Goal: Information Seeking & Learning: Learn about a topic

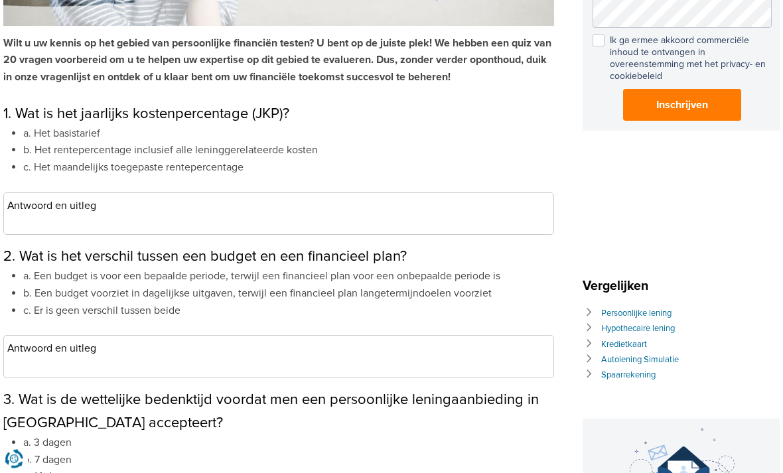
scroll to position [375, 0]
click at [54, 145] on li "b. Het rentepercentage inclusief alle leninggerelateerde kosten" at bounding box center [288, 150] width 531 height 17
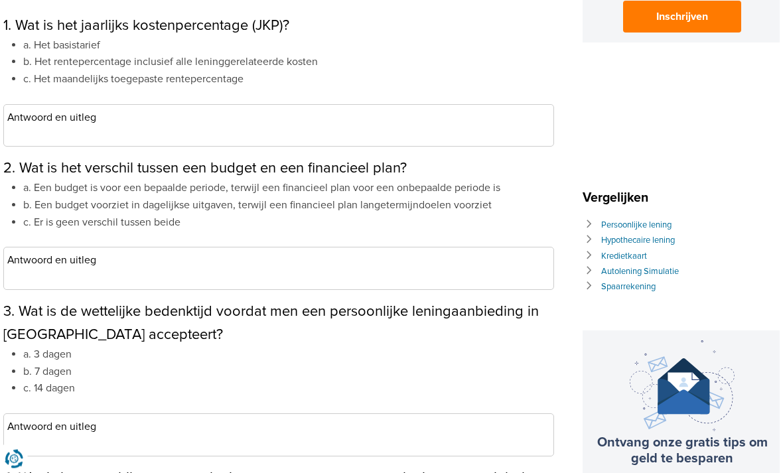
click at [31, 133] on div "Antwoord en uitleg Correct antwoord: b. Het rentepercentage inclusief alle leni…" at bounding box center [278, 126] width 551 height 43
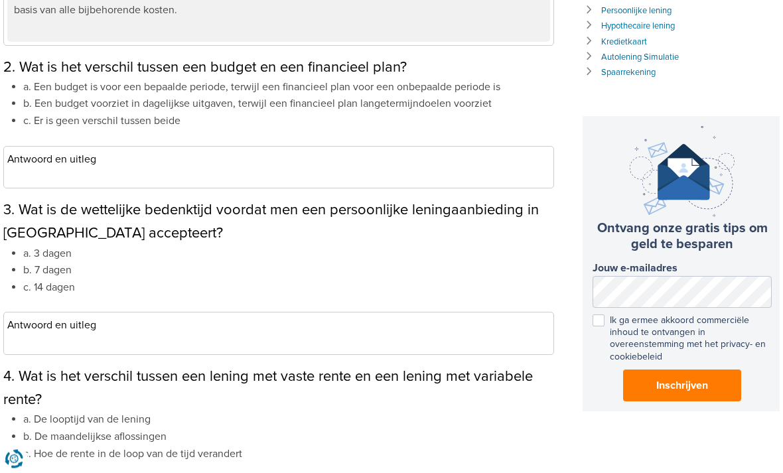
scroll to position [677, 0]
click at [35, 167] on div "Antwoord en uitleg Correct antwoord: b. Een budget voorziet in dagelijkse uitga…" at bounding box center [278, 167] width 551 height 43
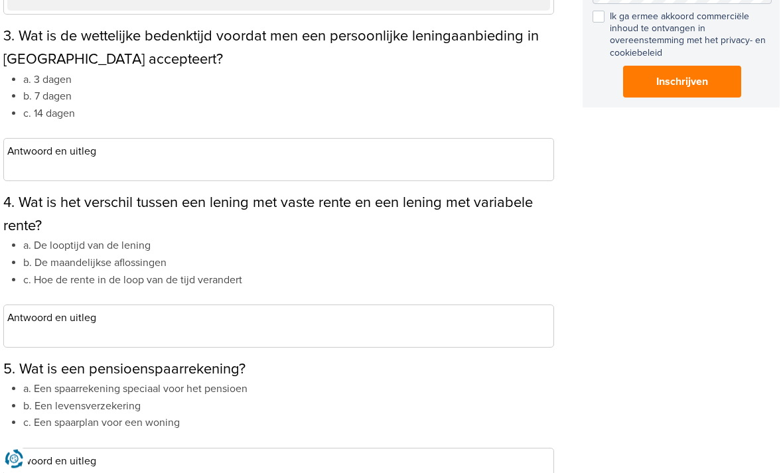
scroll to position [981, 0]
click at [31, 165] on div "Antwoord en uitleg Correct antwoord: c. 14 dagen In [GEOGRAPHIC_DATA] is de wet…" at bounding box center [278, 159] width 551 height 43
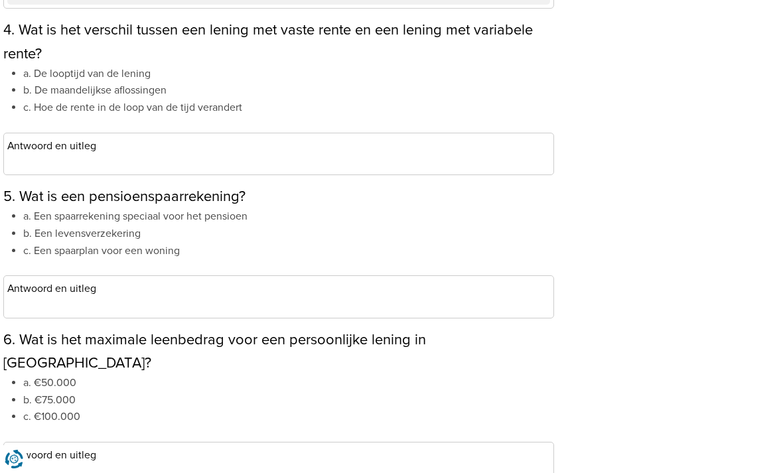
scroll to position [1269, 0]
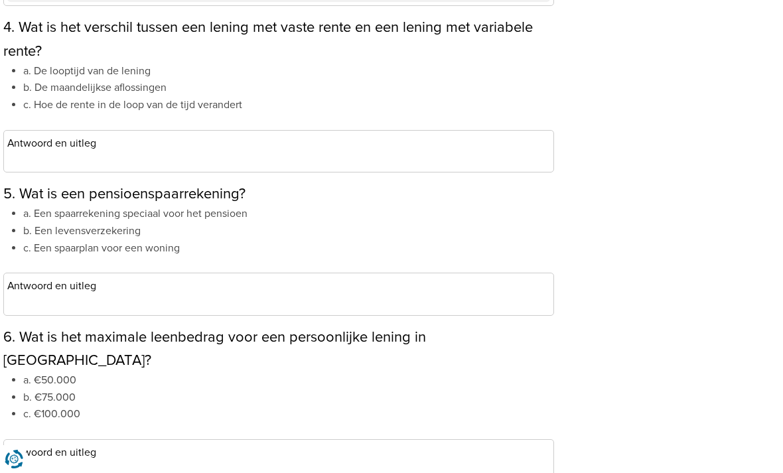
click at [26, 142] on h3 "Antwoord en uitleg" at bounding box center [278, 143] width 543 height 19
click at [36, 153] on div "Antwoord en uitleg Correct antwoord: c. Hoe de rente in de loop van de tijd ver…" at bounding box center [278, 151] width 551 height 43
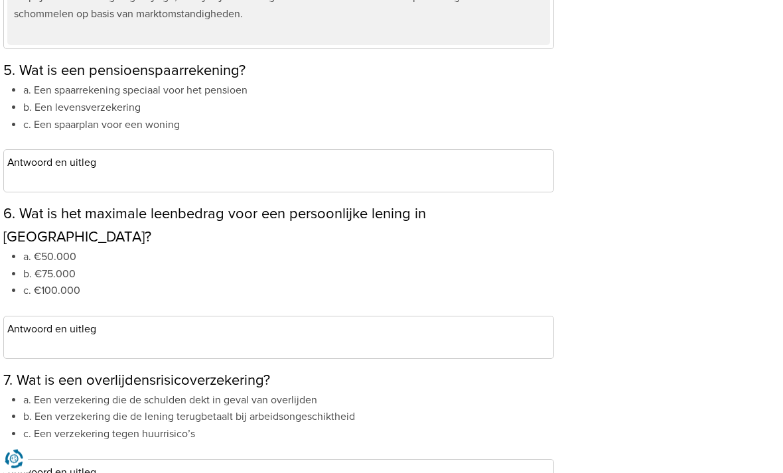
scroll to position [1523, 0]
click at [36, 168] on div "Antwoord en uitleg Correct antwoord: a. Een spaarrekening speciaal voor het pen…" at bounding box center [278, 170] width 551 height 43
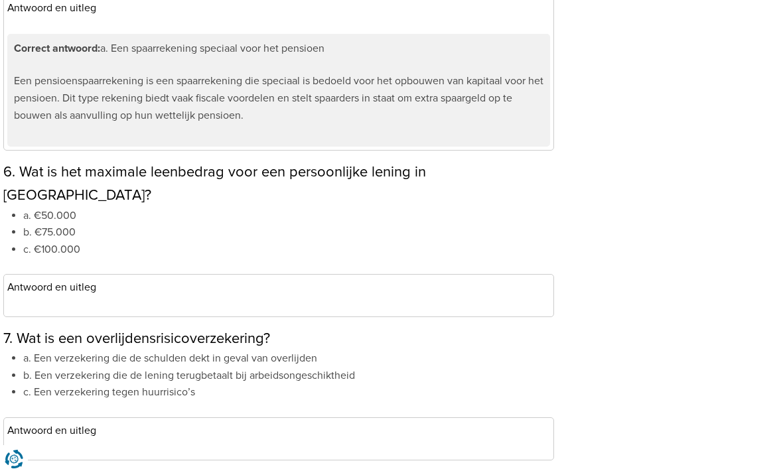
scroll to position [1712, 0]
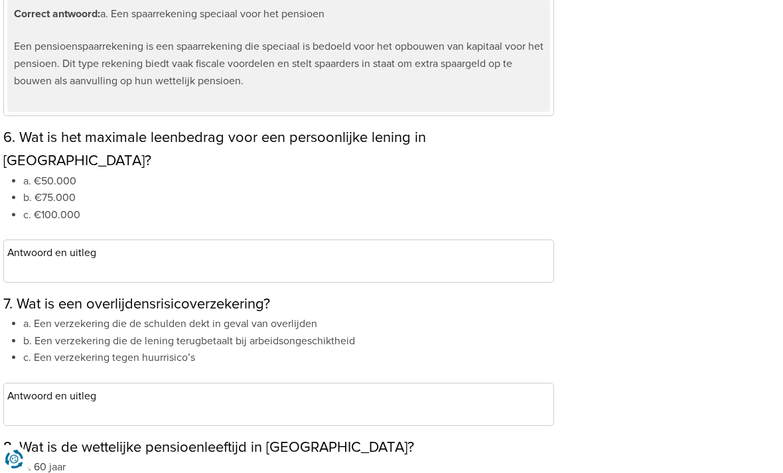
click at [35, 243] on h3 "Antwoord en uitleg" at bounding box center [278, 252] width 543 height 19
click at [52, 243] on h3 "Antwoord en uitleg" at bounding box center [278, 252] width 543 height 19
click at [72, 240] on div "Antwoord en uitleg Correct antwoord: b. €75.000 In [GEOGRAPHIC_DATA] is het max…" at bounding box center [278, 261] width 551 height 43
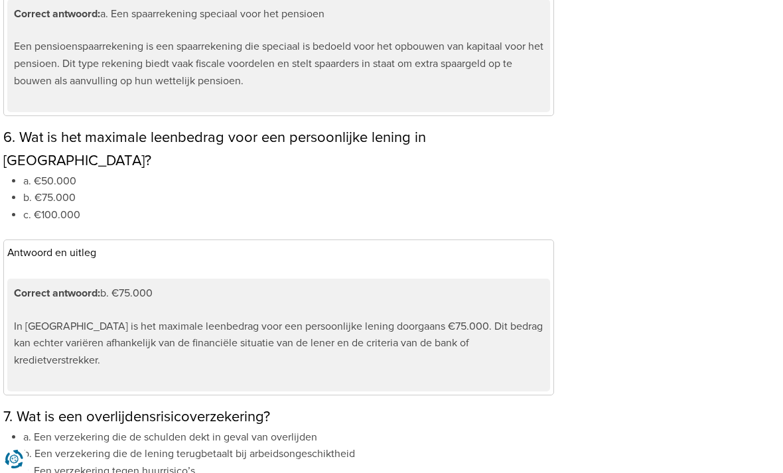
click at [70, 243] on h3 "Antwoord en uitleg" at bounding box center [278, 252] width 543 height 19
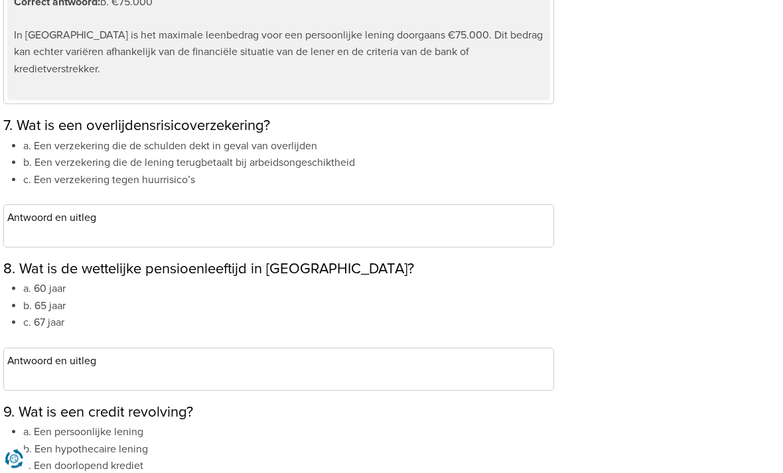
scroll to position [2003, 0]
click at [44, 204] on div "Antwoord en uitleg Correct antwoord: a. Een verzekering die de schulden dekt in…" at bounding box center [278, 225] width 551 height 43
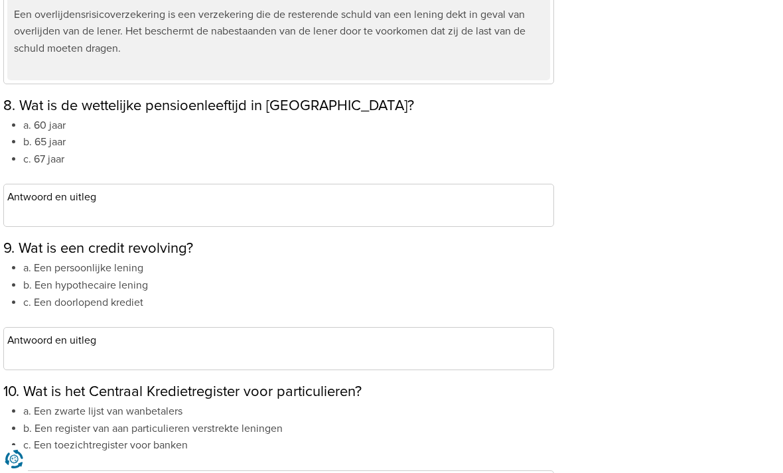
scroll to position [2298, 0]
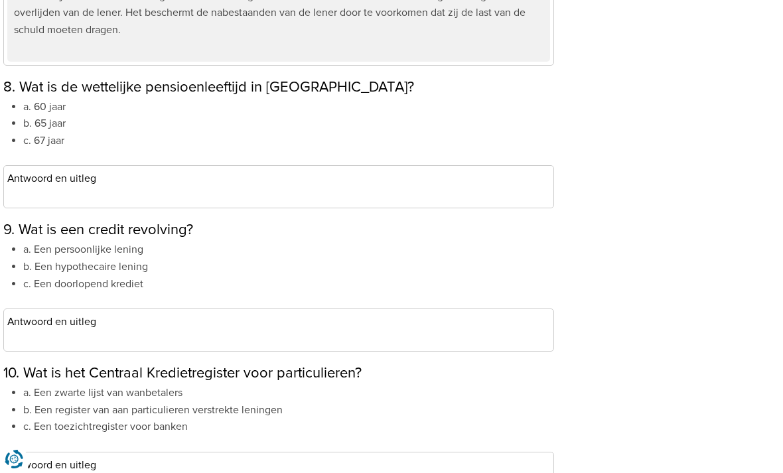
click at [385, 165] on div "Antwoord en uitleg Correct antwoord: c. 67 jaar De wettelijke pensioenleeftijd …" at bounding box center [278, 186] width 551 height 43
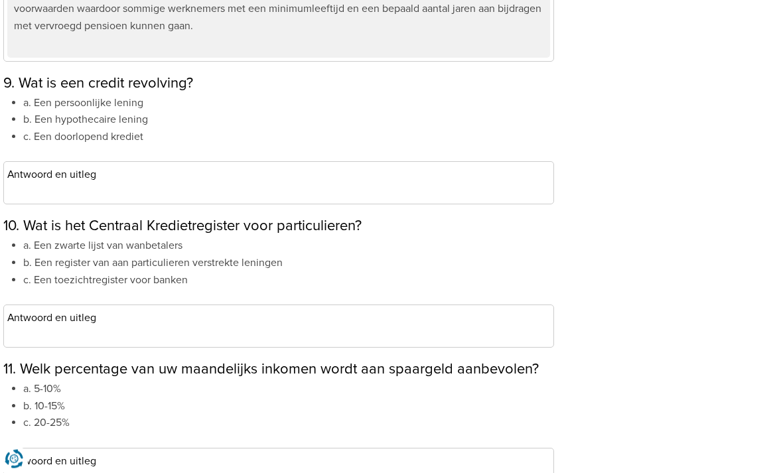
scroll to position [2558, 0]
click at [393, 161] on div "Antwoord en uitleg Correct antwoord: c. Een doorlopend krediet Een credit revol…" at bounding box center [278, 182] width 551 height 43
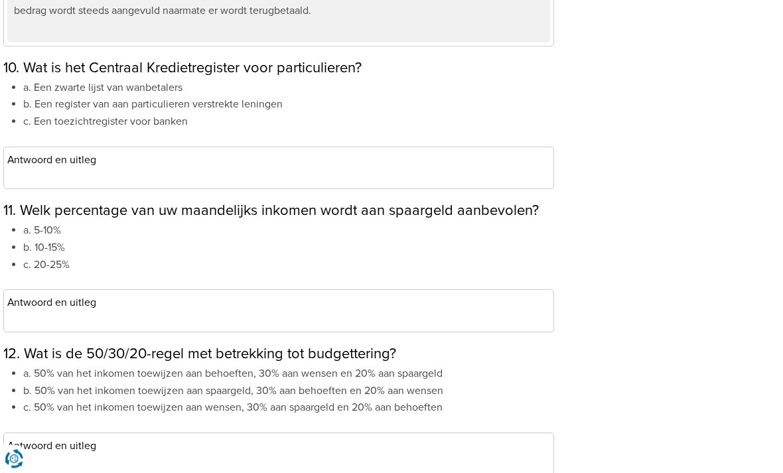
scroll to position [2830, 0]
click at [375, 293] on h3 "Antwoord en uitleg" at bounding box center [278, 302] width 543 height 19
click at [322, 289] on div "Antwoord en uitleg Correct antwoord: b. 10-15% Over het algemeen wordt aanbevol…" at bounding box center [278, 310] width 551 height 43
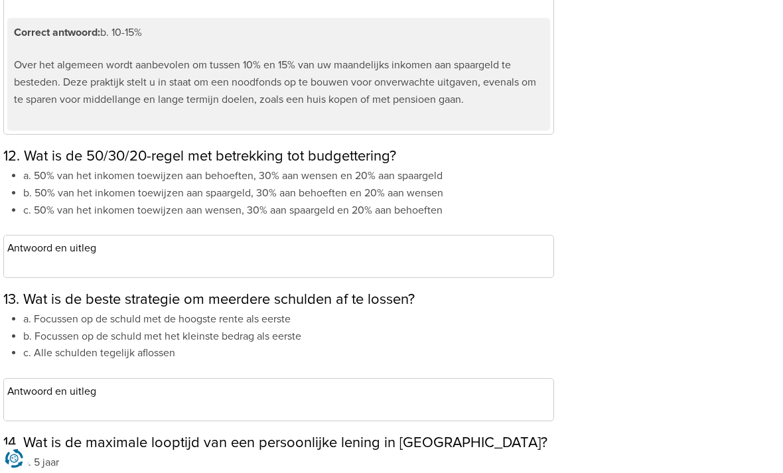
scroll to position [3140, 0]
click at [93, 235] on div "Antwoord en uitleg Correct antwoord: a. 50% van het inkomen toewijzen aan behoe…" at bounding box center [278, 256] width 551 height 43
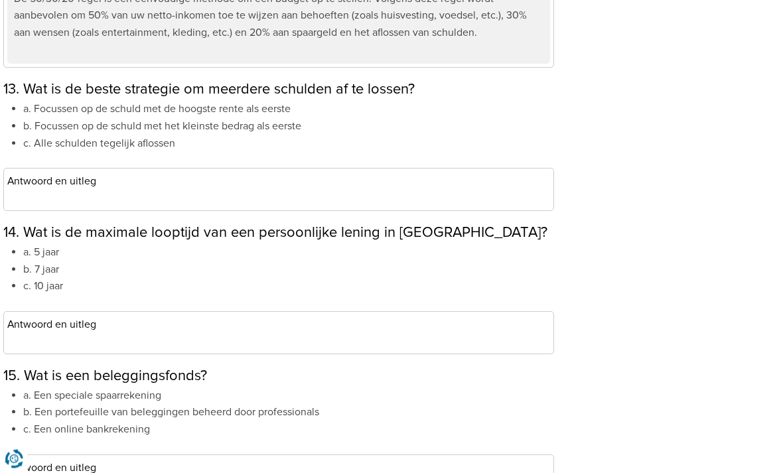
scroll to position [3464, 0]
click at [59, 171] on h3 "Antwoord en uitleg" at bounding box center [278, 180] width 543 height 19
click at [252, 167] on div "Antwoord en uitleg Correct antwoord: a. Focussen op de schuld met de hoogste re…" at bounding box center [278, 188] width 551 height 43
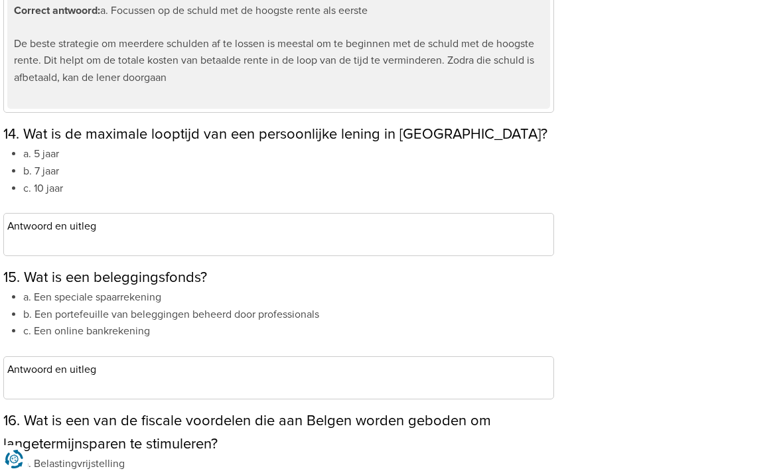
scroll to position [3546, 0]
